Goal: Task Accomplishment & Management: Use online tool/utility

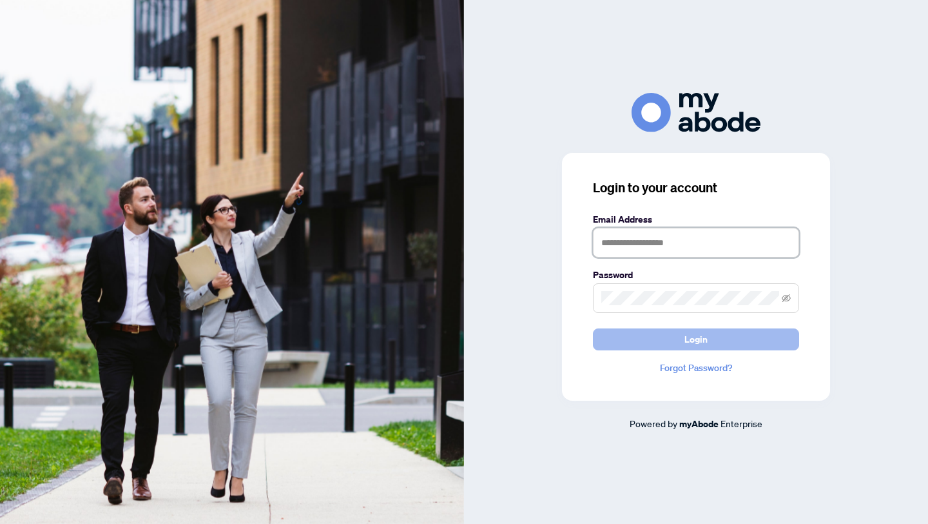
type input "**********"
click at [700, 343] on span "Login" at bounding box center [696, 339] width 23 height 21
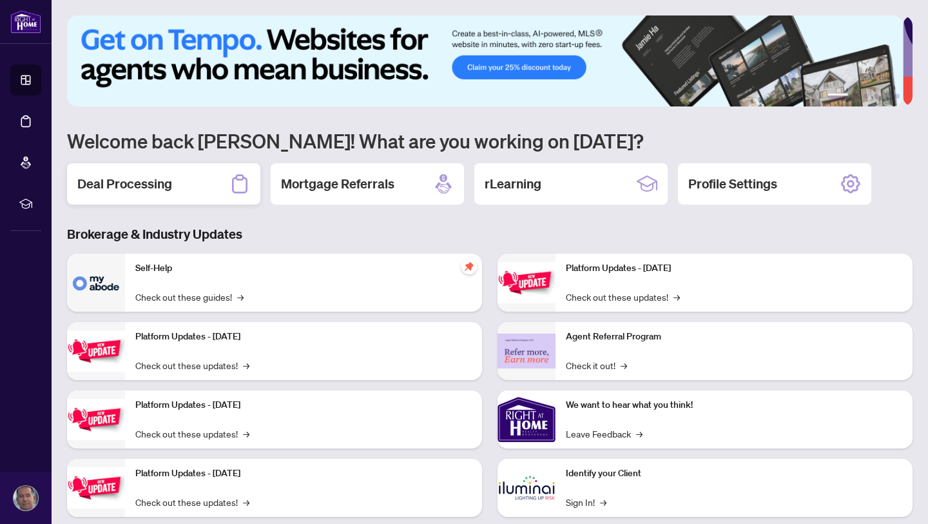
click at [128, 179] on h2 "Deal Processing" at bounding box center [124, 184] width 95 height 18
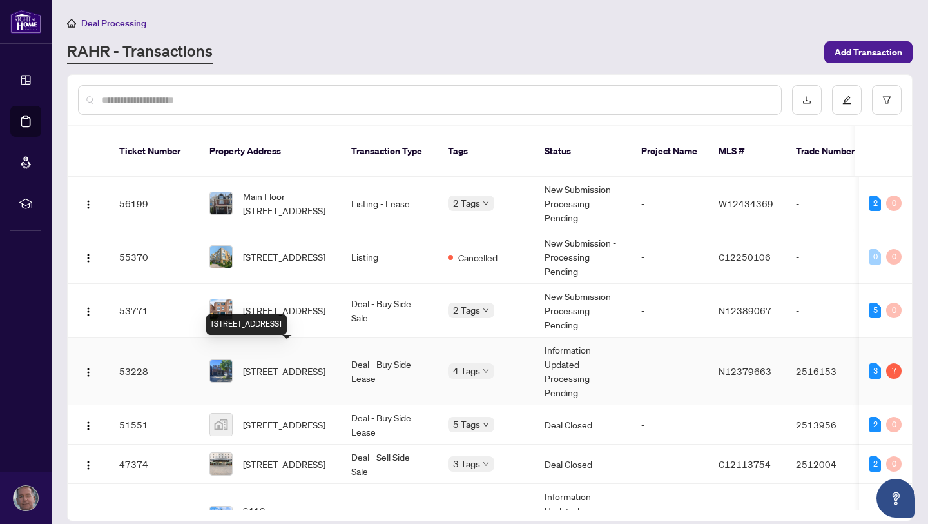
click at [283, 364] on span "[STREET_ADDRESS]" at bounding box center [284, 371] width 83 height 14
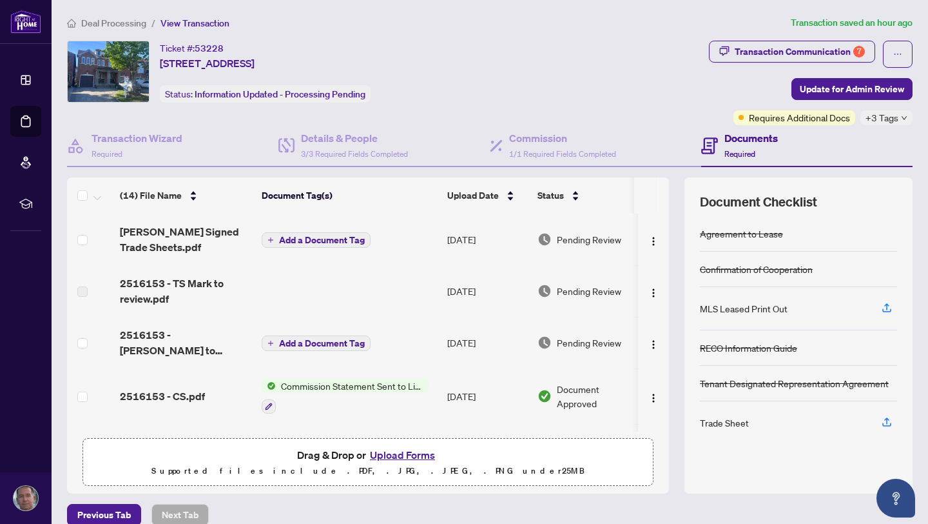
drag, startPoint x: 659, startPoint y: 231, endPoint x: 658, endPoint y: 257, distance: 25.8
click at [658, 257] on div "(14) File Name Document Tag(s) Upload Date Status [PERSON_NAME] Signed Trade Sh…" at bounding box center [368, 322] width 602 height 218
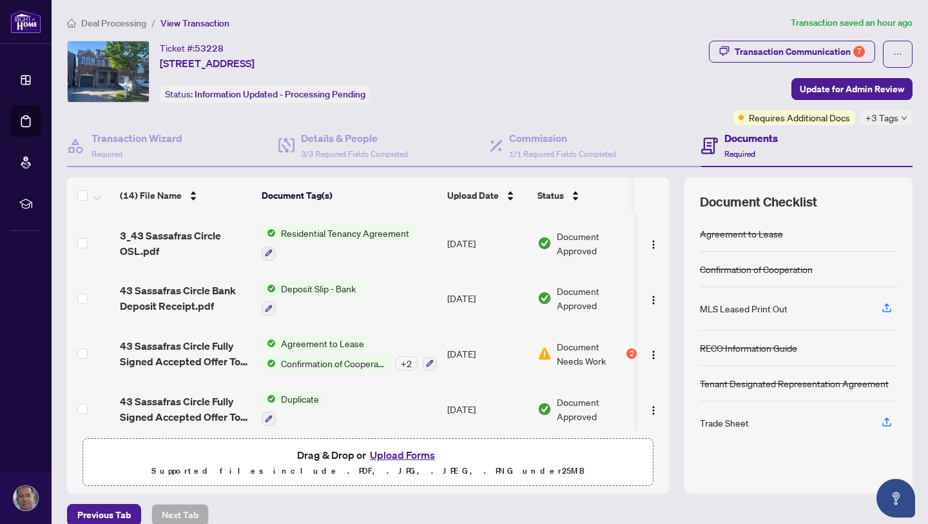
scroll to position [533, 0]
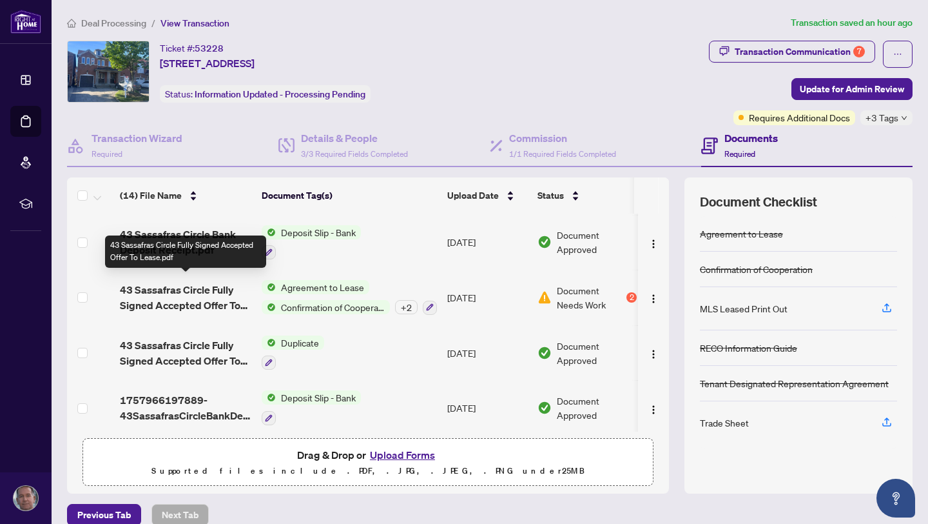
click at [191, 286] on span "43 Sassafras Circle Fully Signed Accepted Offer To Lease.pdf" at bounding box center [186, 297] width 132 height 31
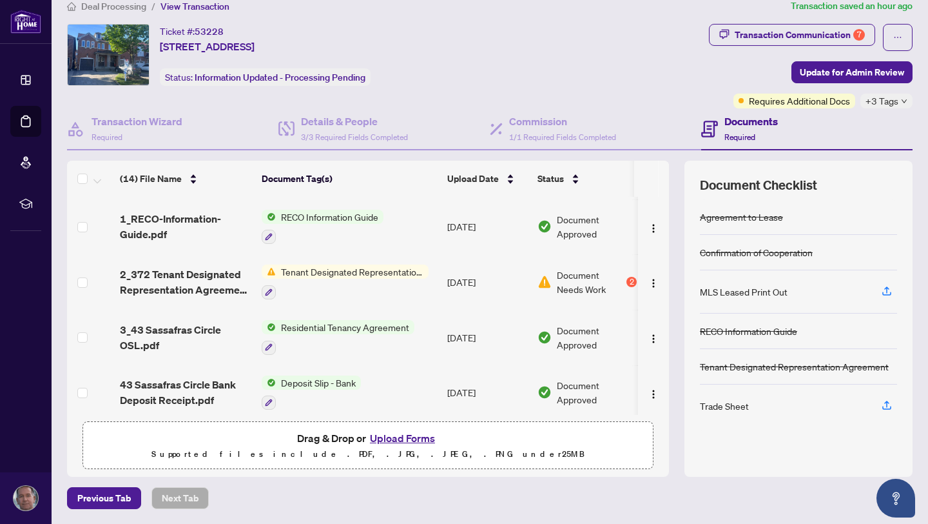
scroll to position [365, 0]
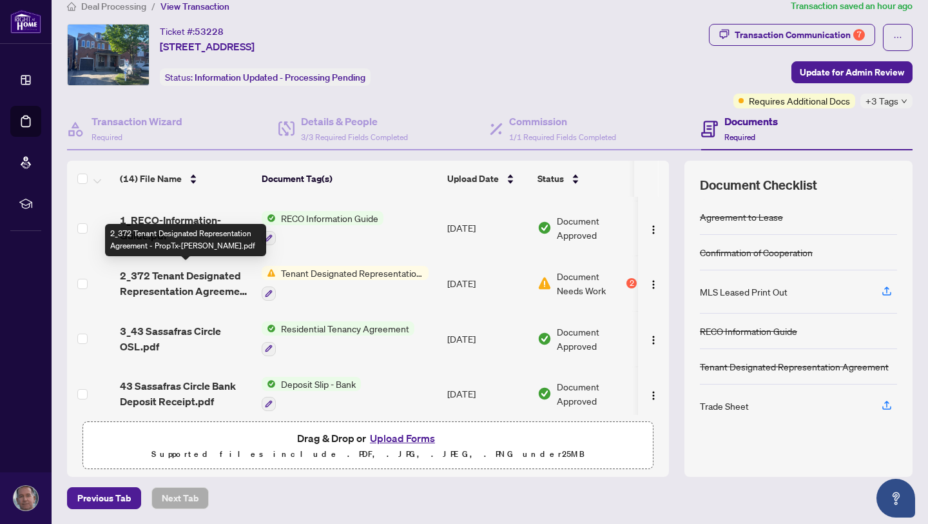
click at [226, 278] on span "2_372 Tenant Designated Representation Agreement - PropTx-[PERSON_NAME].pdf" at bounding box center [186, 283] width 132 height 31
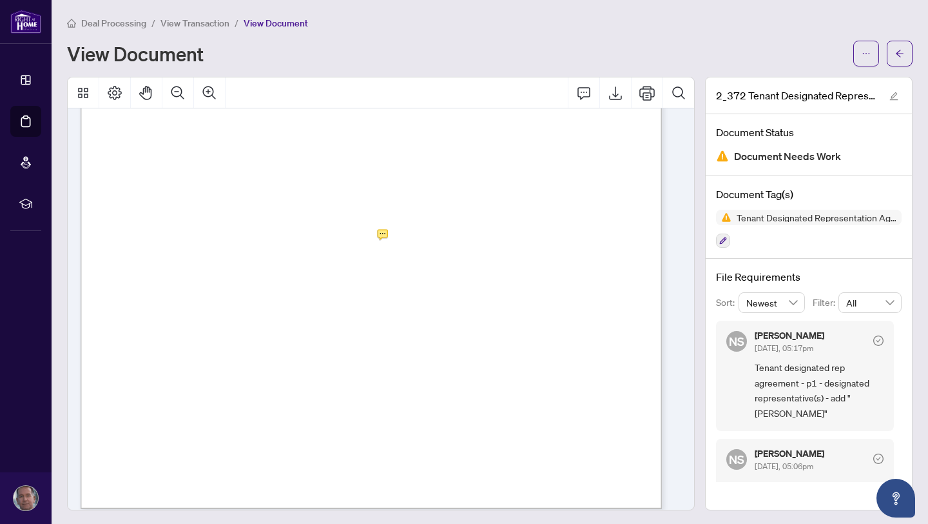
scroll to position [2693, 0]
click at [453, 237] on div "Form 372 Revised 2025 Page 4 of 4 The trademarks REALTOR®, REALTORS®, MLS®, Mul…" at bounding box center [509, 297] width 857 height 1109
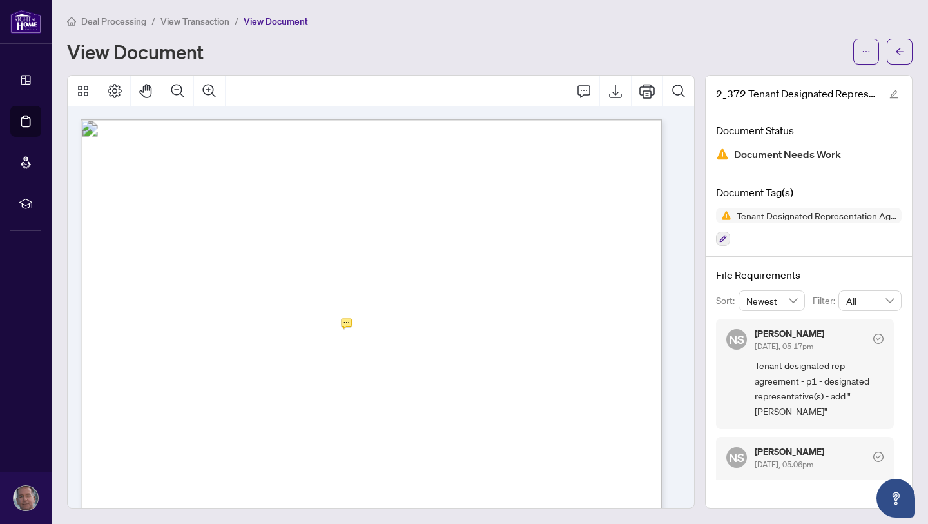
scroll to position [0, 0]
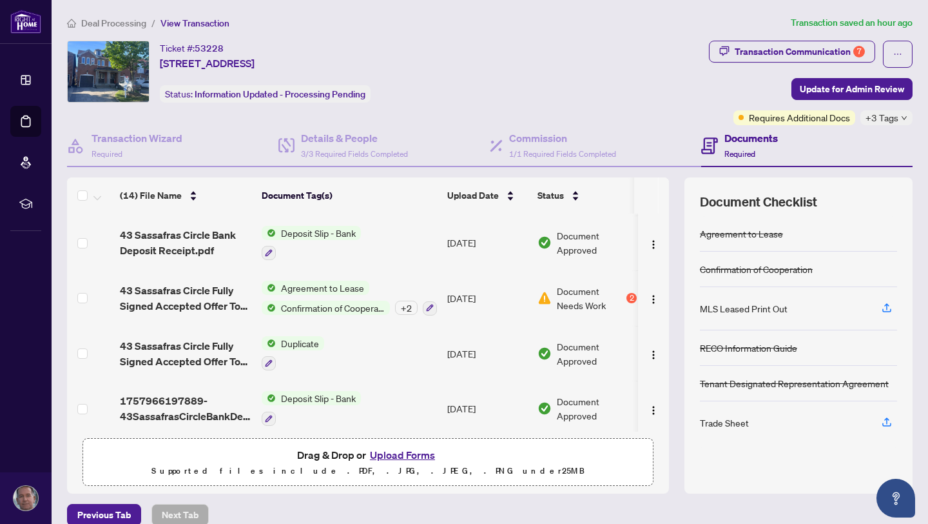
scroll to position [533, 0]
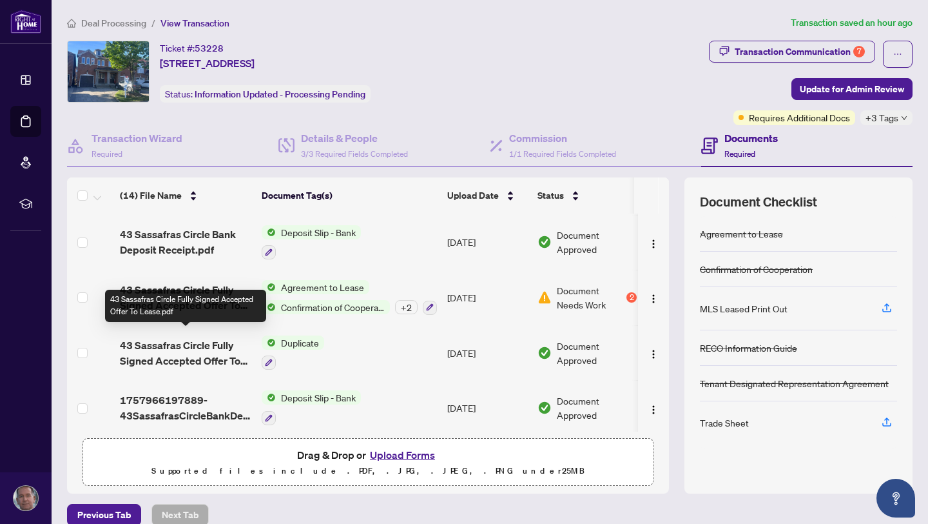
click at [190, 340] on span "43 Sassafras Circle Fully Signed Accepted Offer To Lease.pdf" at bounding box center [186, 352] width 132 height 31
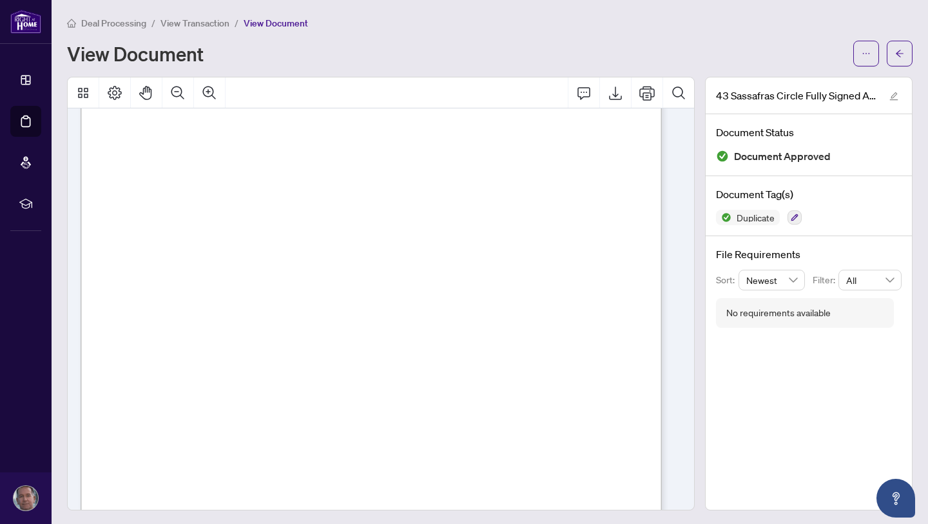
scroll to position [913, 0]
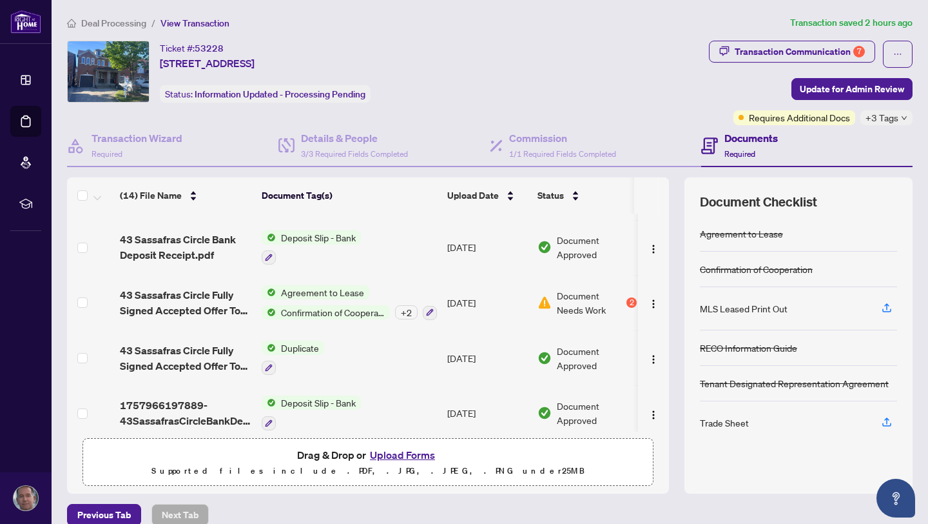
scroll to position [533, 0]
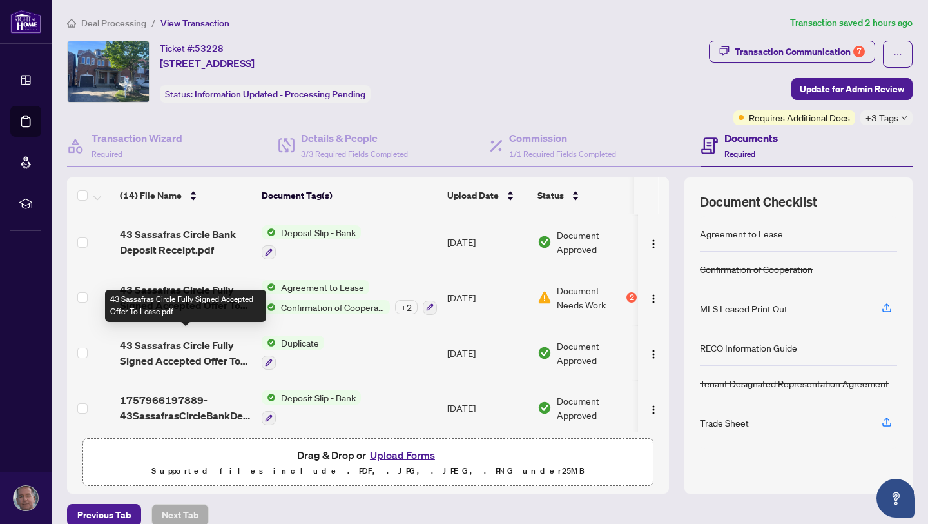
click at [186, 340] on span "43 Sassafras Circle Fully Signed Accepted Offer To Lease.pdf" at bounding box center [186, 352] width 132 height 31
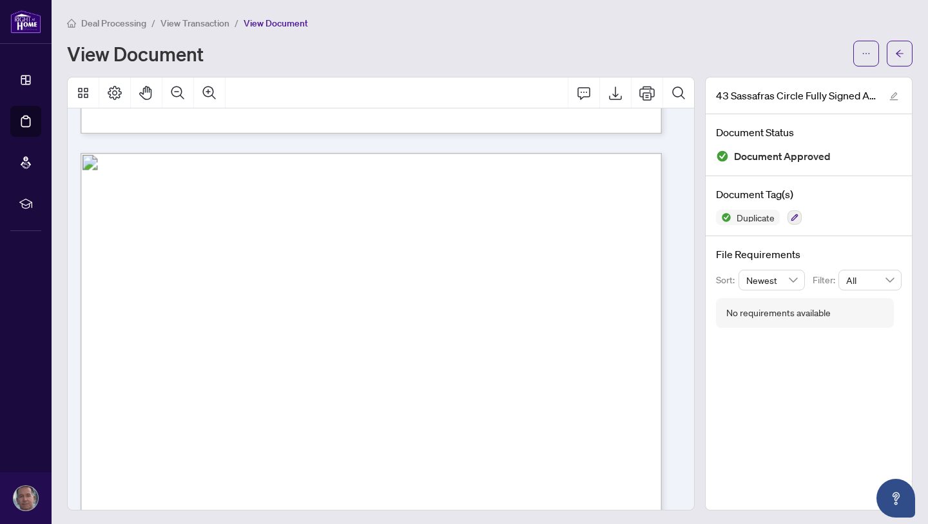
scroll to position [7029, 0]
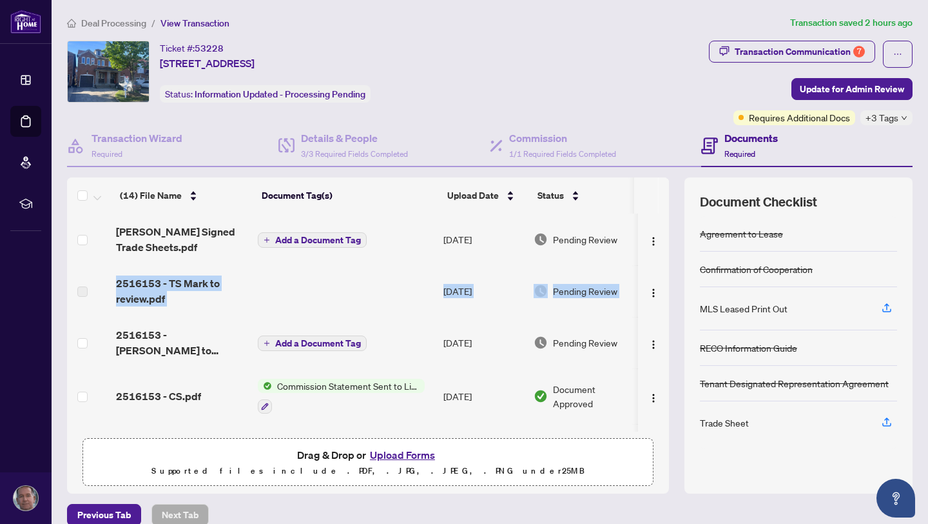
scroll to position [0, 17]
drag, startPoint x: 654, startPoint y: 250, endPoint x: 654, endPoint y: 293, distance: 42.6
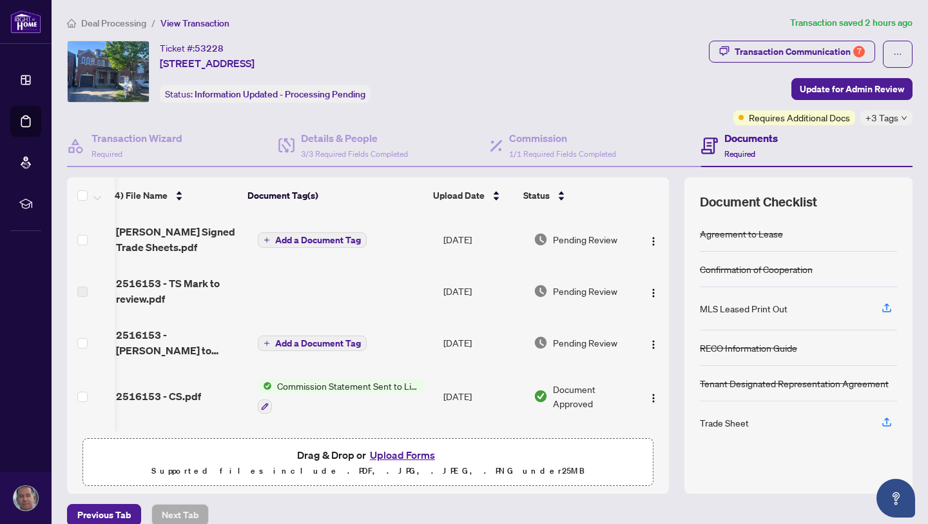
click at [638, 201] on th at bounding box center [643, 195] width 31 height 36
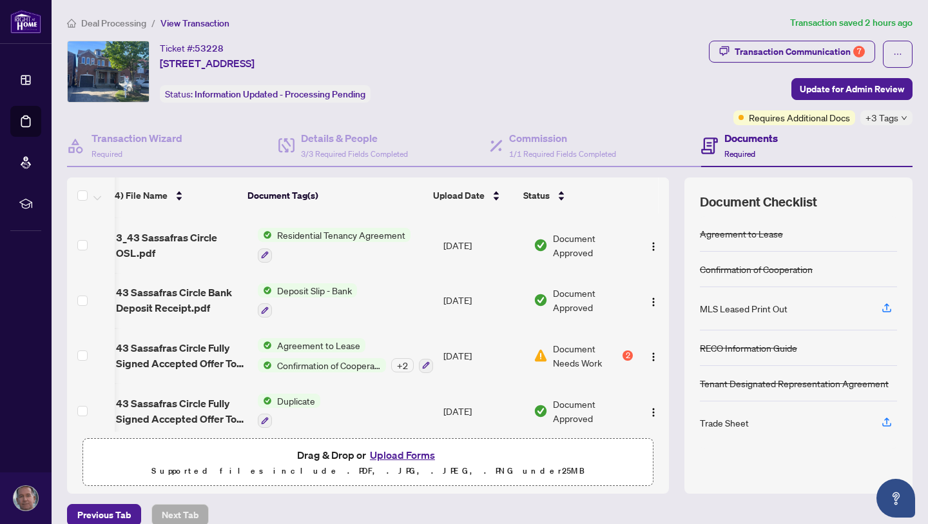
scroll to position [533, 17]
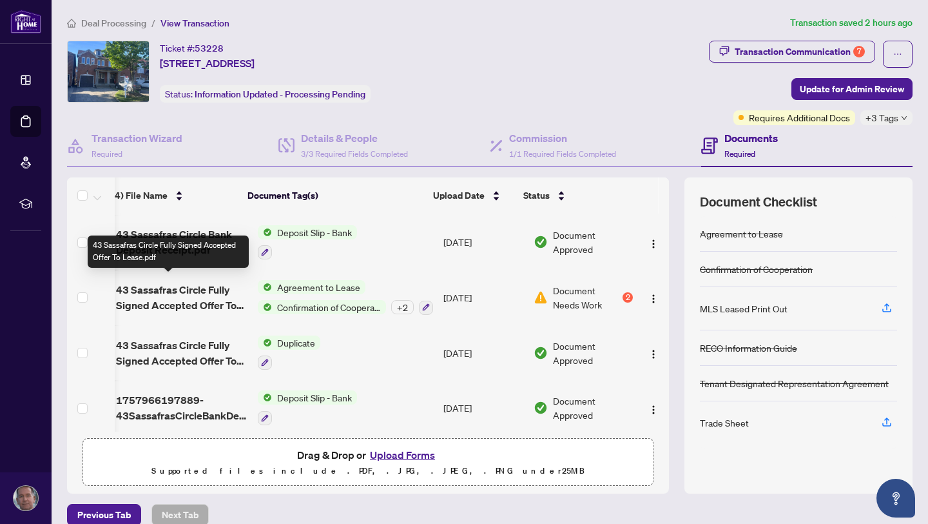
click at [164, 283] on span "43 Sassafras Circle Fully Signed Accepted Offer To Lease.pdf" at bounding box center [182, 297] width 132 height 31
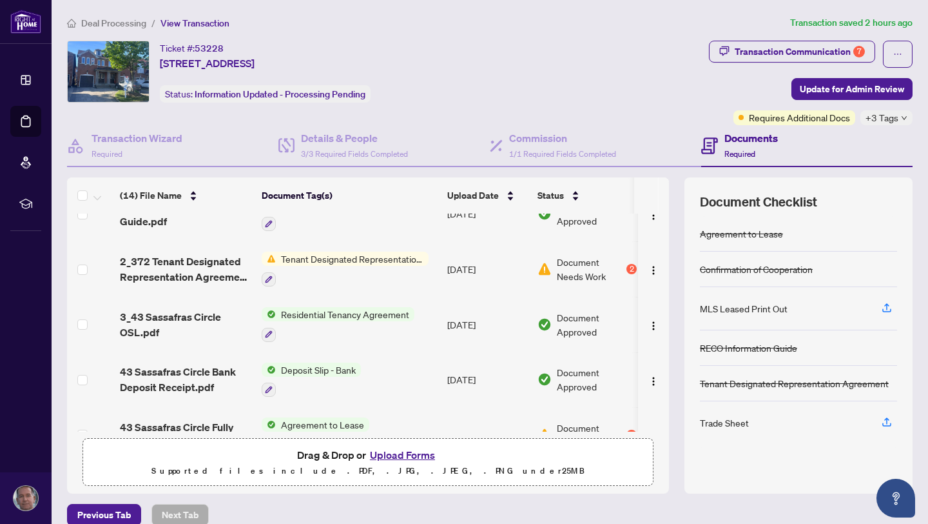
scroll to position [385, 0]
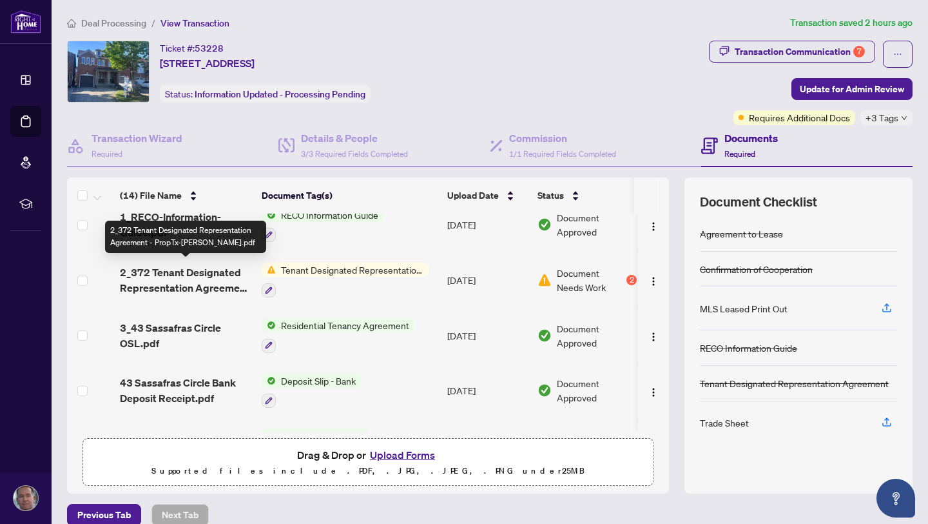
click at [183, 267] on span "2_372 Tenant Designated Representation Agreement - PropTx-[PERSON_NAME].pdf" at bounding box center [186, 279] width 132 height 31
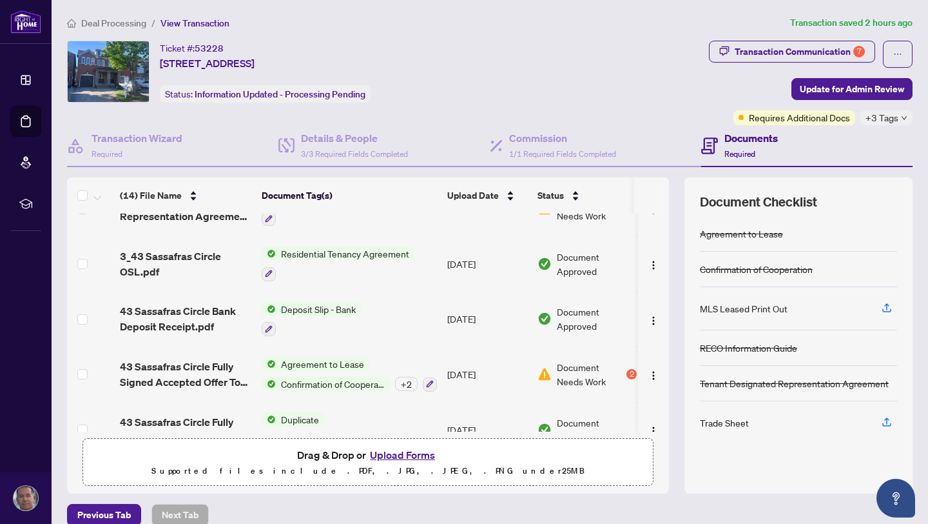
scroll to position [533, 0]
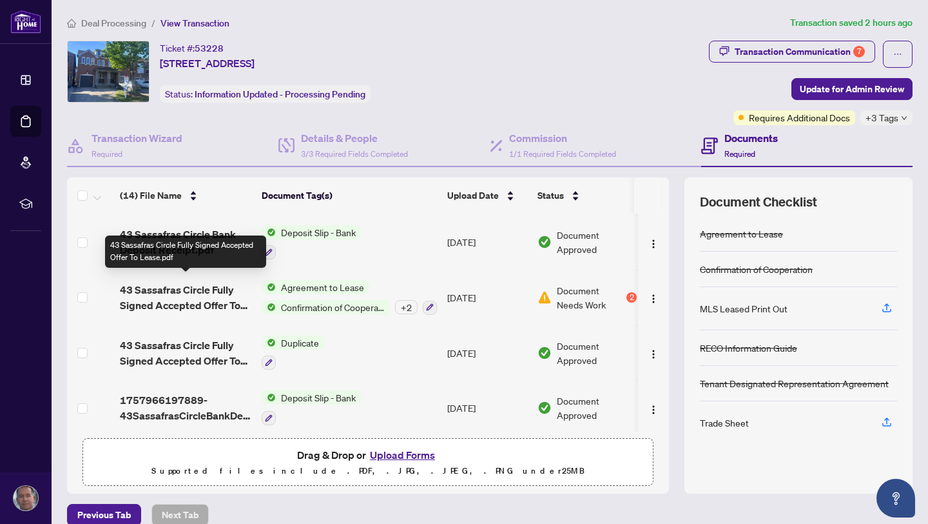
click at [195, 290] on span "43 Sassafras Circle Fully Signed Accepted Offer To Lease.pdf" at bounding box center [186, 297] width 132 height 31
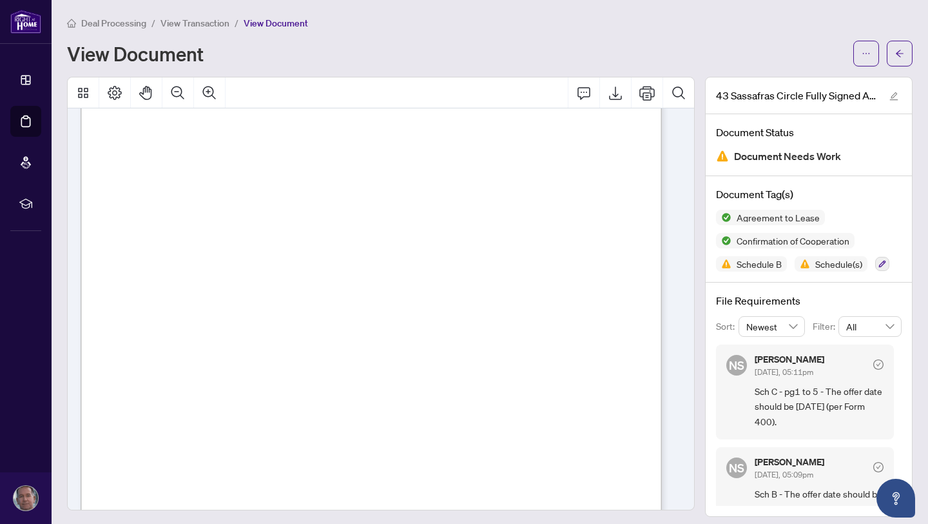
scroll to position [14267, 0]
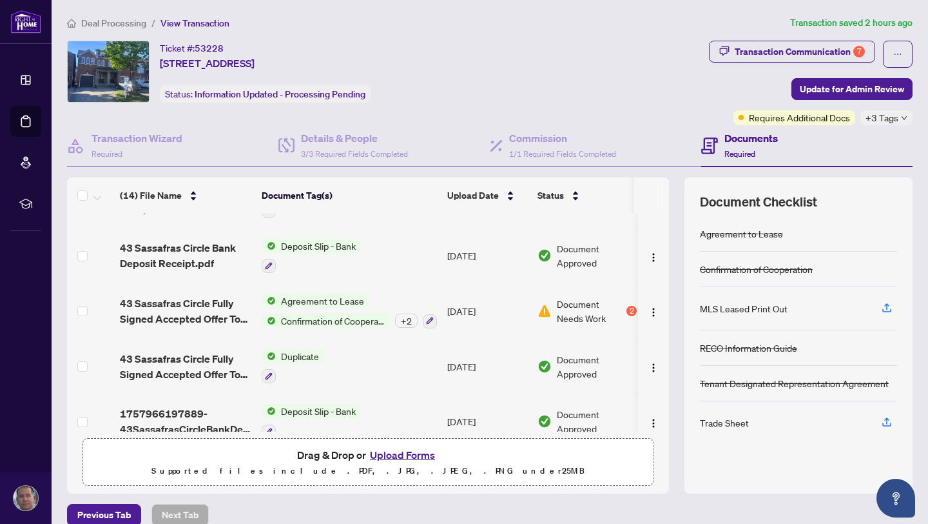
scroll to position [533, 0]
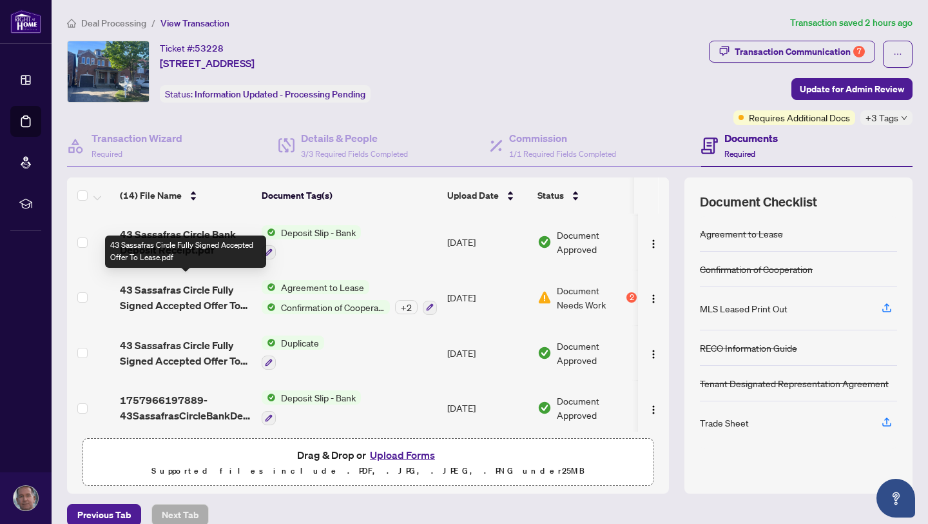
click at [190, 288] on span "43 Sassafras Circle Fully Signed Accepted Offer To Lease.pdf" at bounding box center [186, 297] width 132 height 31
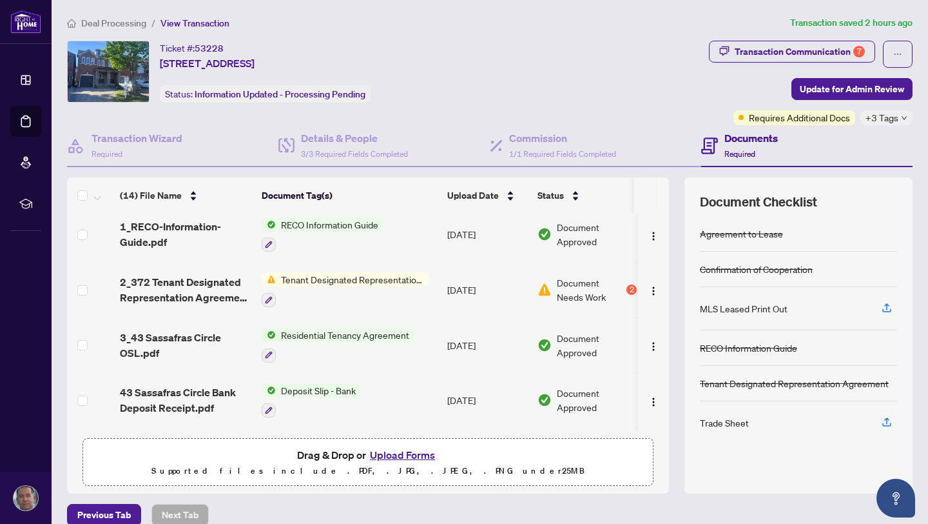
scroll to position [364, 0]
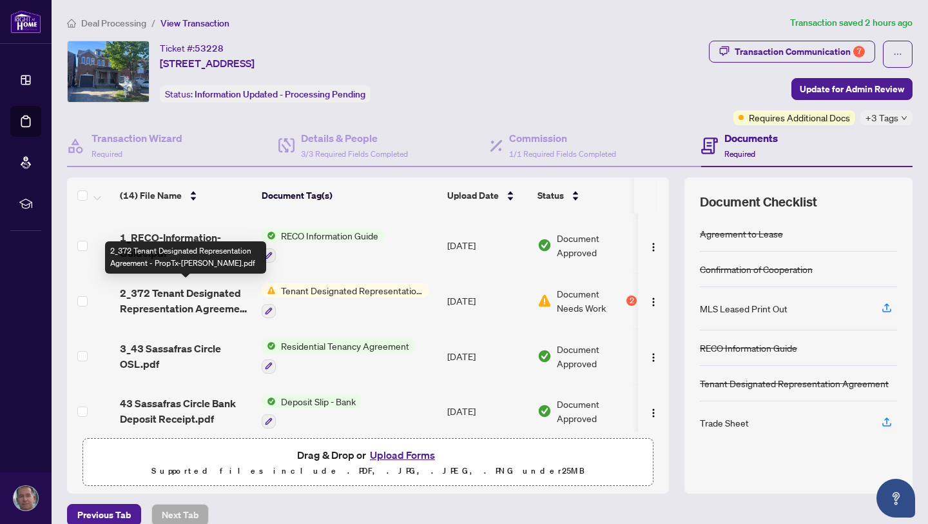
click at [201, 289] on span "2_372 Tenant Designated Representation Agreement - PropTx-[PERSON_NAME].pdf" at bounding box center [186, 300] width 132 height 31
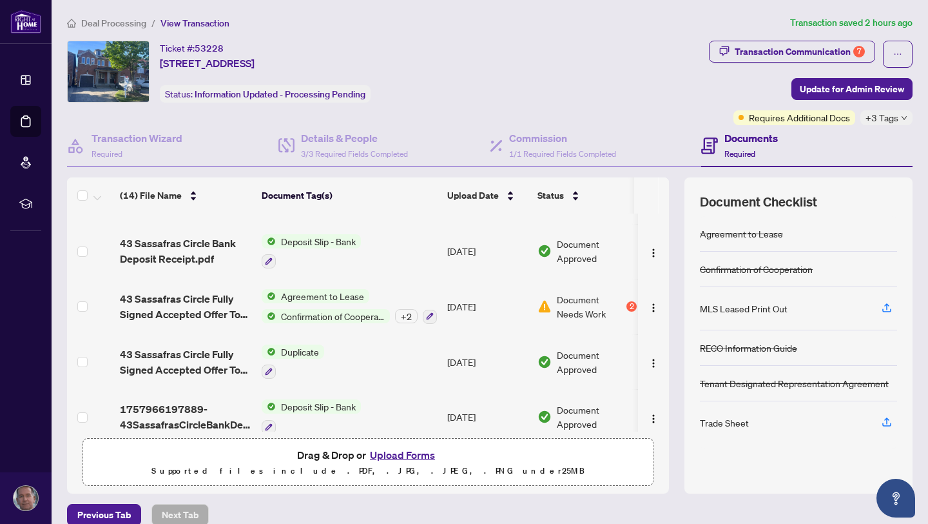
scroll to position [533, 0]
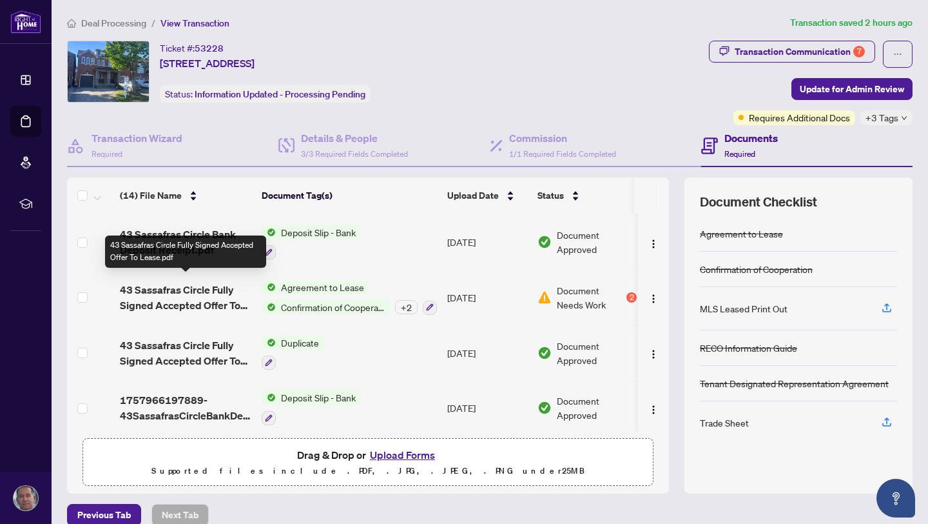
click at [196, 284] on span "43 Sassafras Circle Fully Signed Accepted Offer To Lease.pdf" at bounding box center [186, 297] width 132 height 31
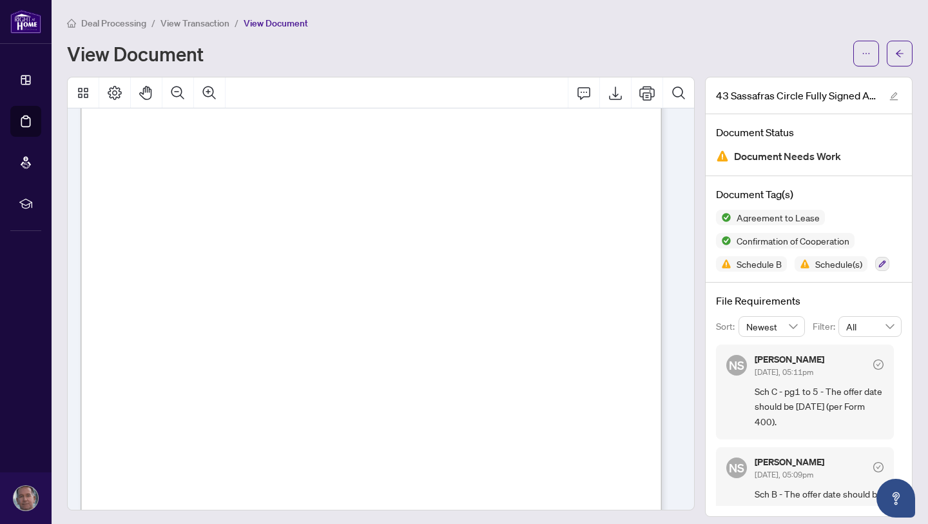
scroll to position [8025, 0]
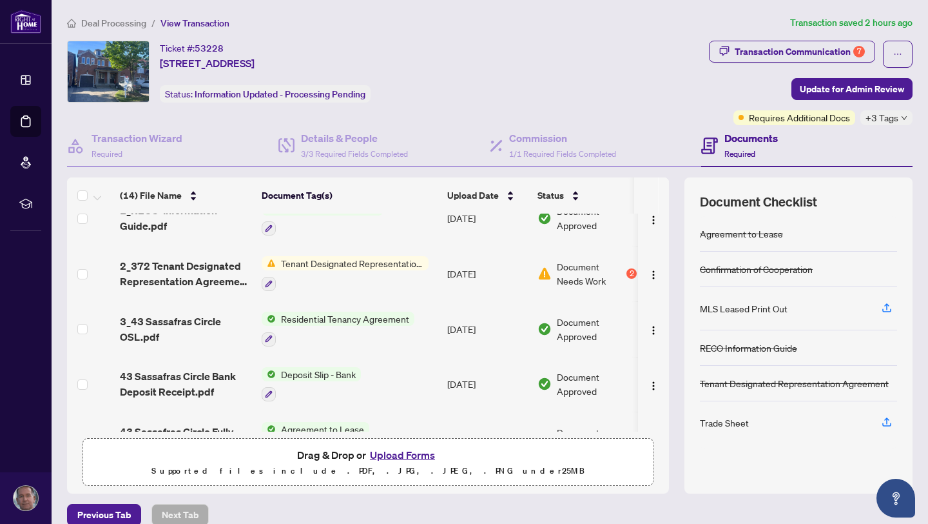
scroll to position [533, 0]
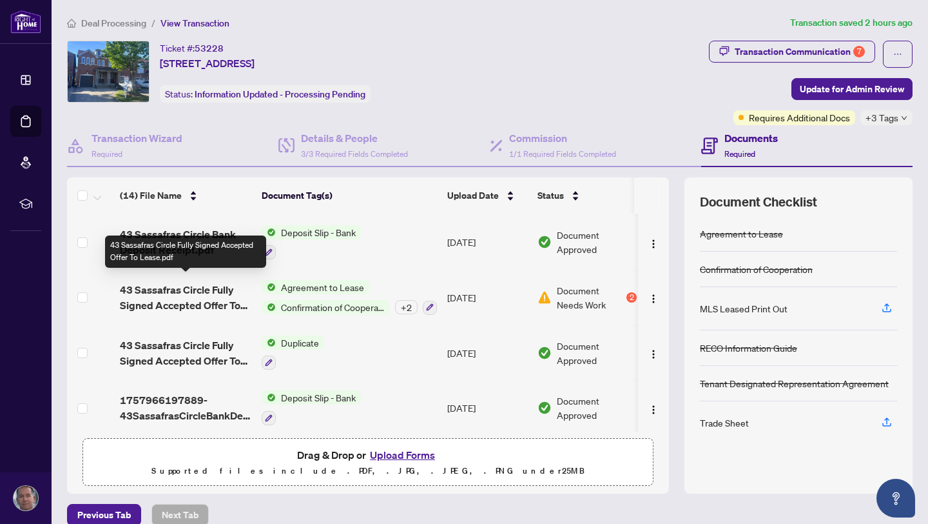
click at [188, 288] on span "43 Sassafras Circle Fully Signed Accepted Offer To Lease.pdf" at bounding box center [186, 297] width 132 height 31
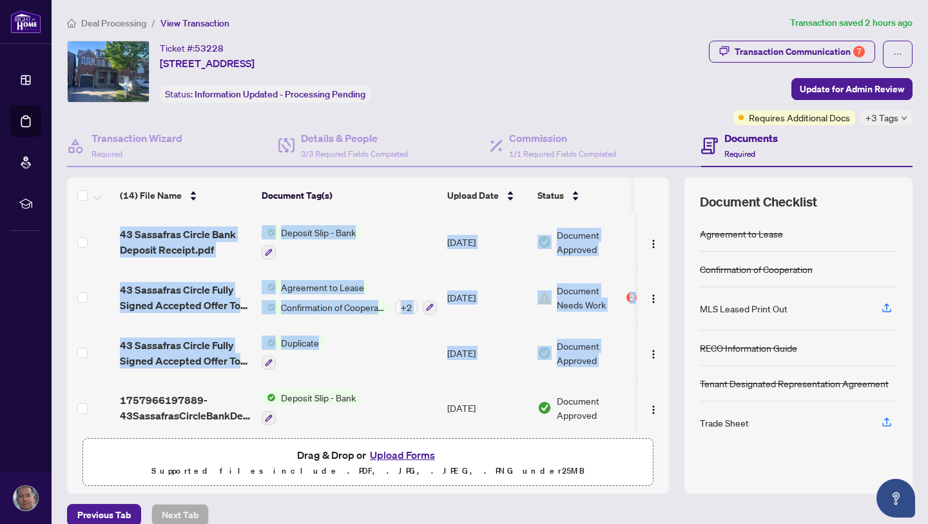
scroll to position [0, 17]
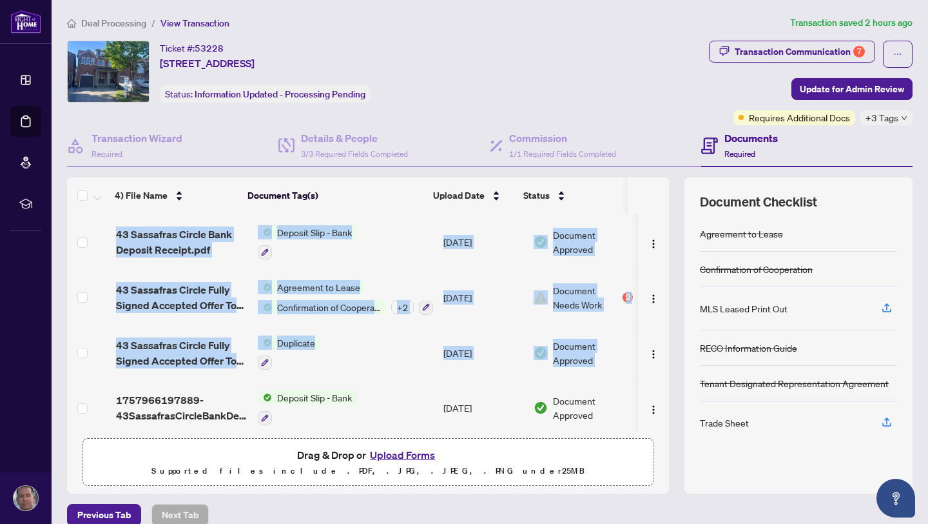
drag, startPoint x: 655, startPoint y: 388, endPoint x: 652, endPoint y: 369, distance: 18.3
click at [652, 369] on tbody "(14) File Name Document Tag(s) Upload Date Status [PERSON_NAME] Signed Trade Sh…" at bounding box center [366, 57] width 606 height 755
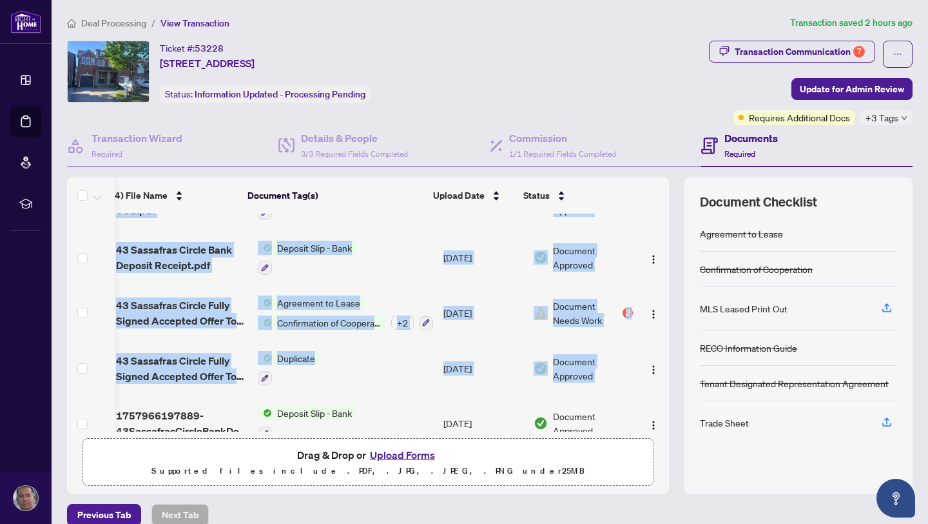
scroll to position [520, 17]
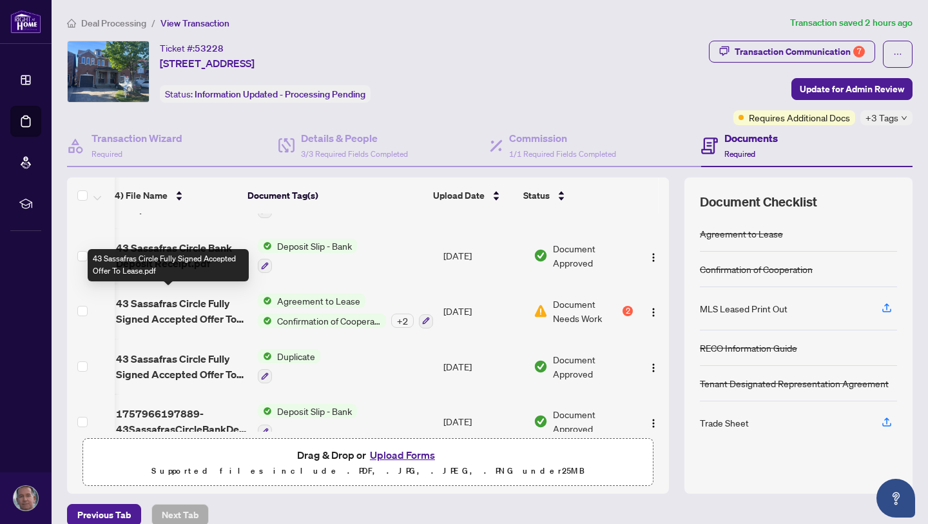
click at [191, 302] on span "43 Sassafras Circle Fully Signed Accepted Offer To Lease.pdf" at bounding box center [182, 310] width 132 height 31
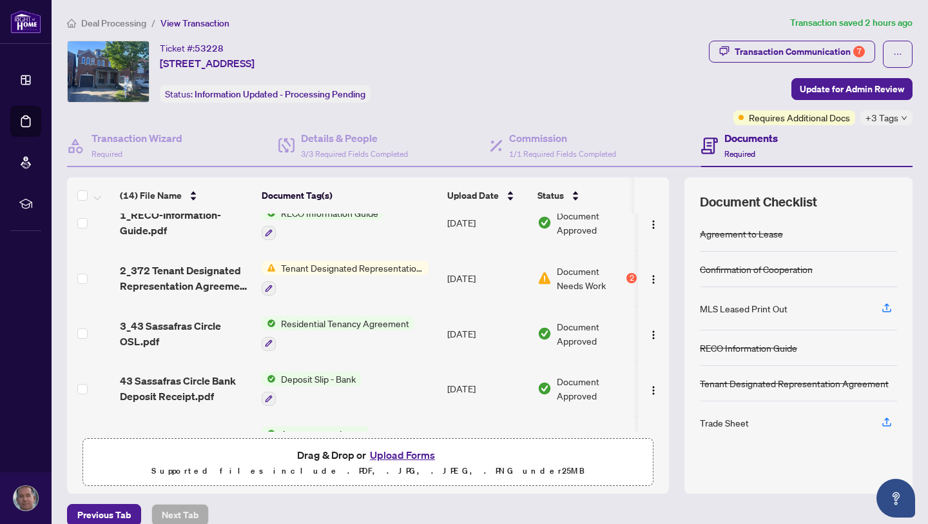
scroll to position [378, 0]
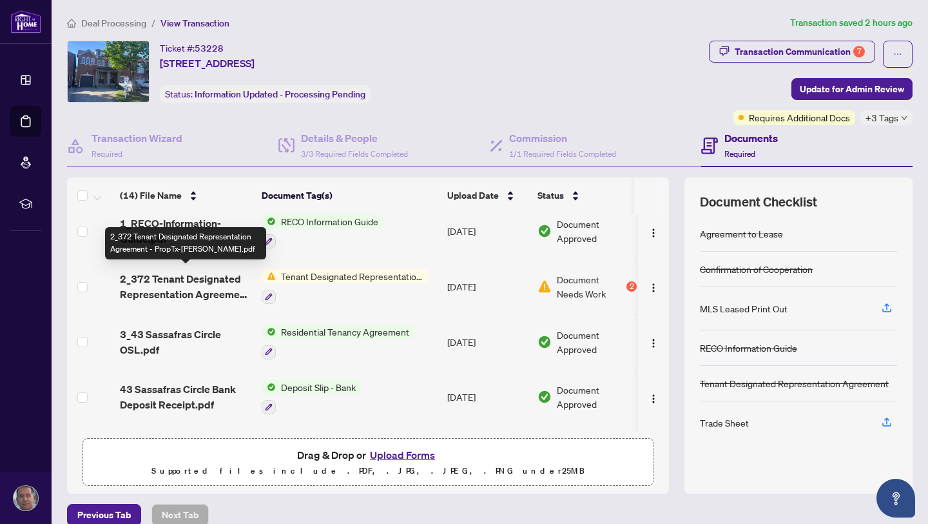
click at [175, 271] on span "2_372 Tenant Designated Representation Agreement - PropTx-[PERSON_NAME].pdf" at bounding box center [186, 286] width 132 height 31
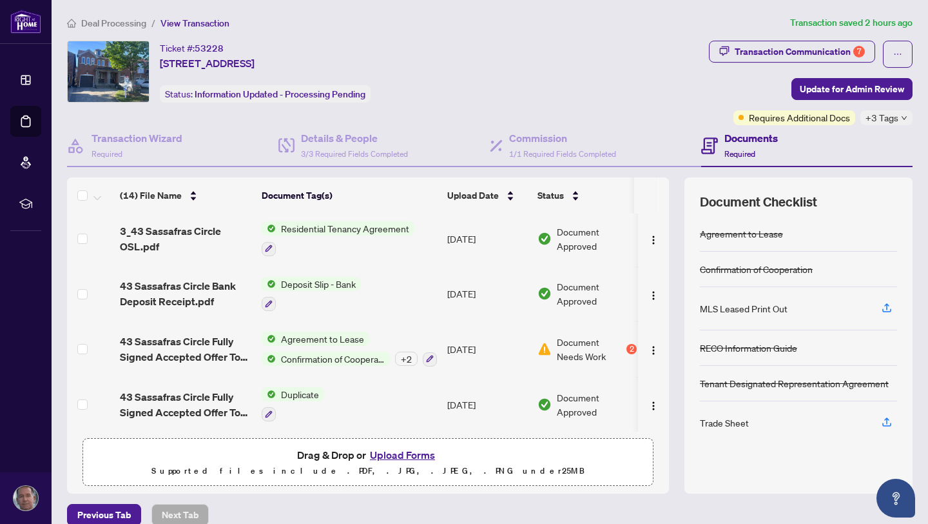
scroll to position [533, 0]
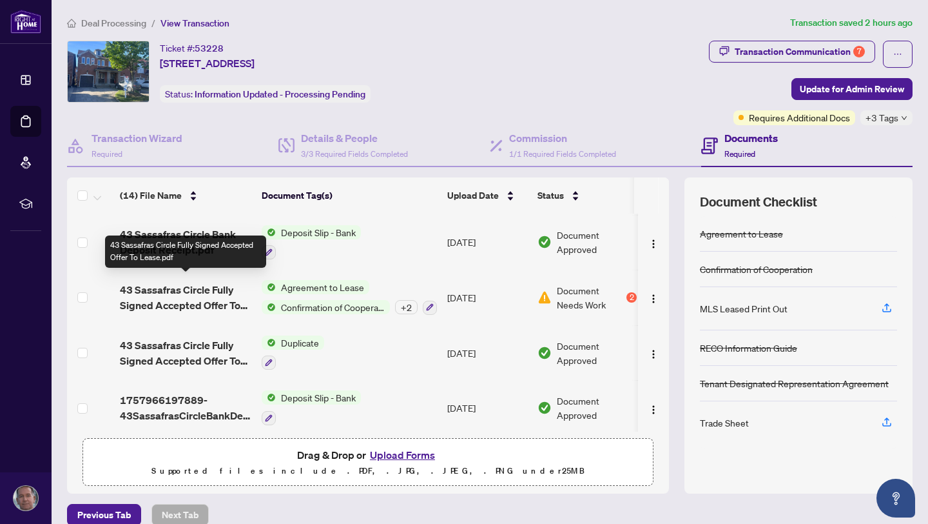
click at [204, 287] on span "43 Sassafras Circle Fully Signed Accepted Offer To Lease.pdf" at bounding box center [186, 297] width 132 height 31
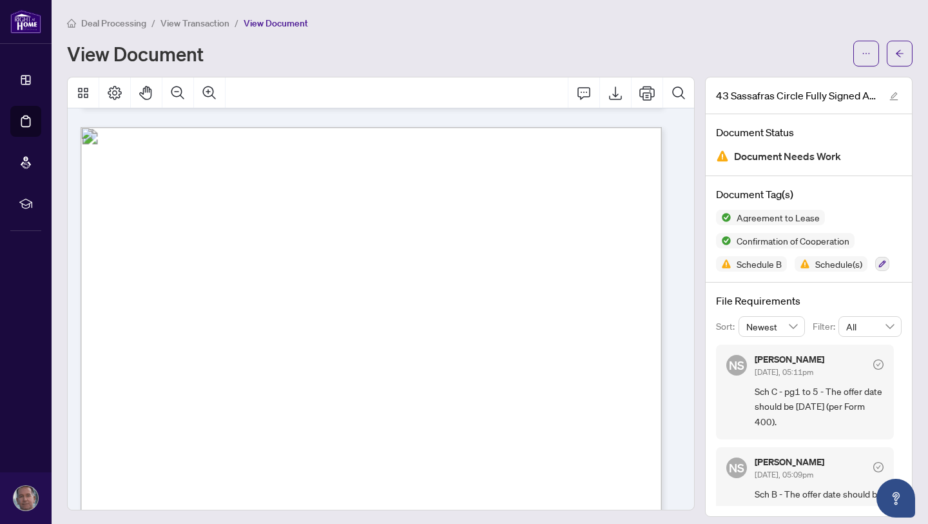
scroll to position [763, 0]
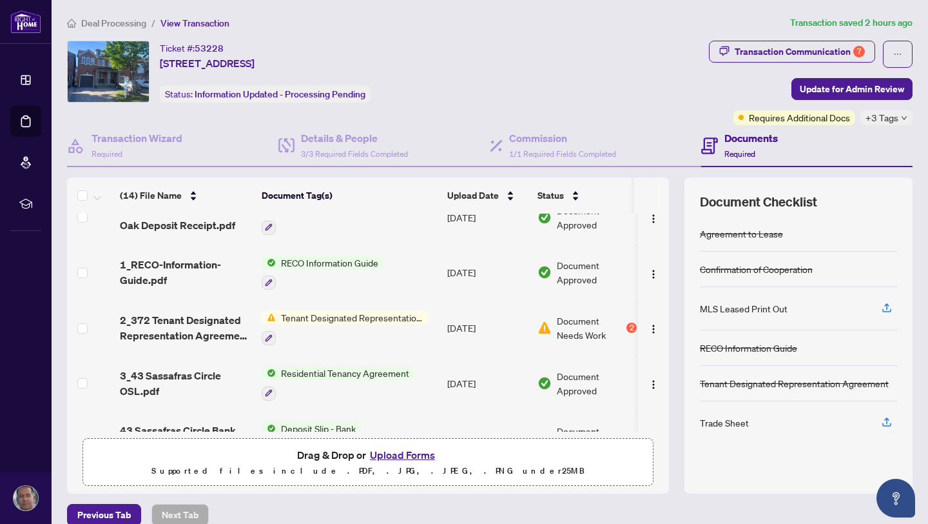
scroll to position [324, 0]
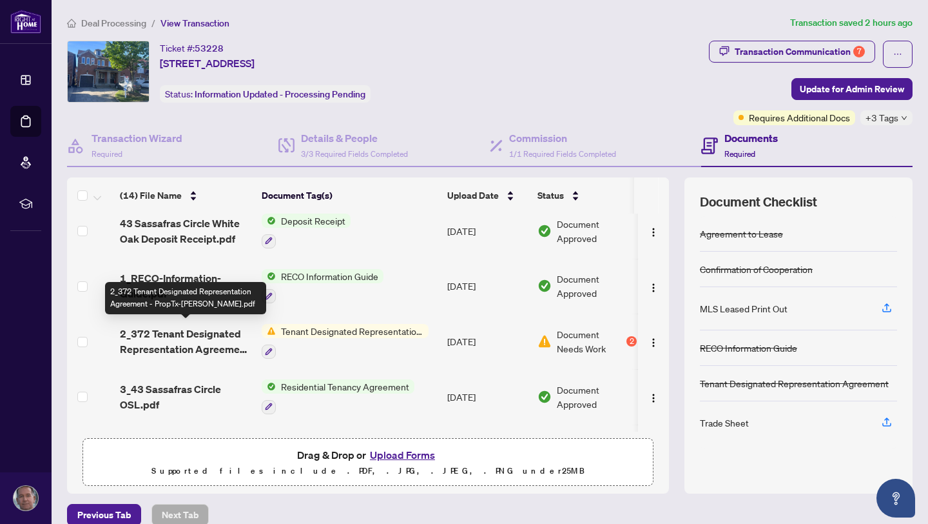
click at [194, 328] on span "2_372 Tenant Designated Representation Agreement - PropTx-[PERSON_NAME].pdf" at bounding box center [186, 341] width 132 height 31
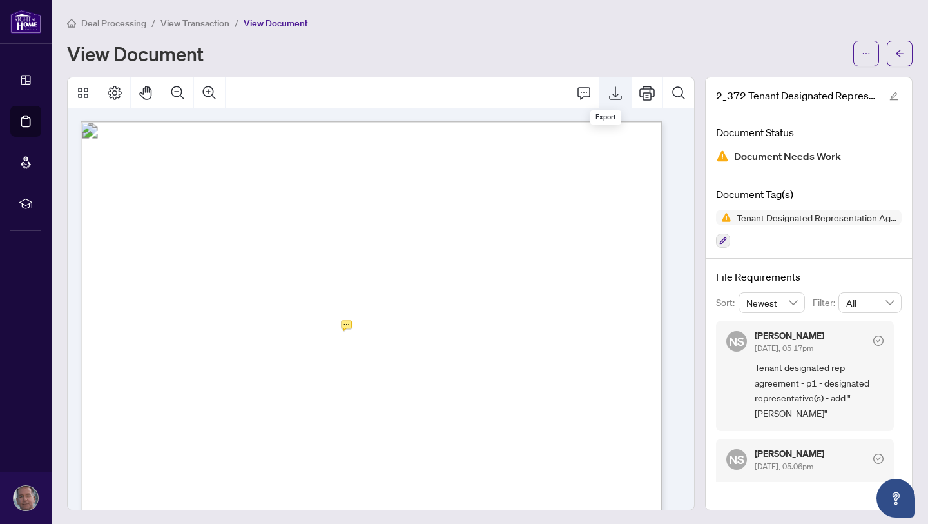
click at [609, 95] on icon "Export" at bounding box center [615, 93] width 13 height 14
